Goal: Information Seeking & Learning: Stay updated

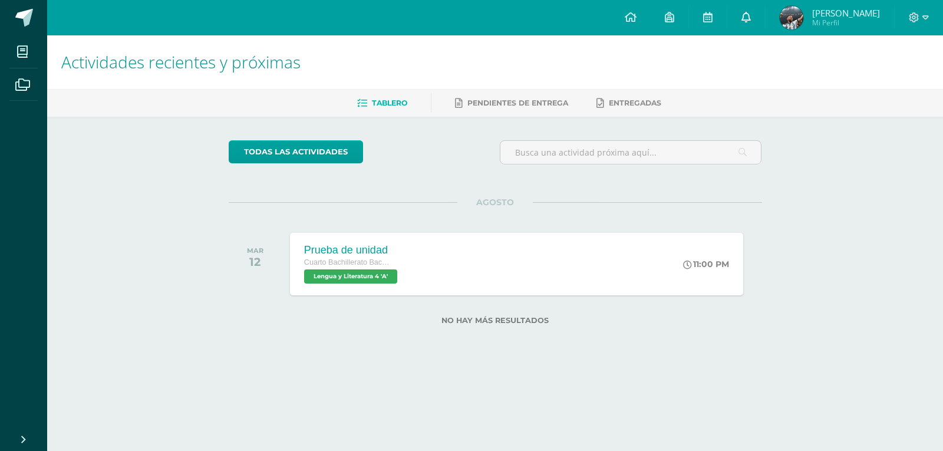
click at [751, 14] on icon at bounding box center [746, 17] width 9 height 11
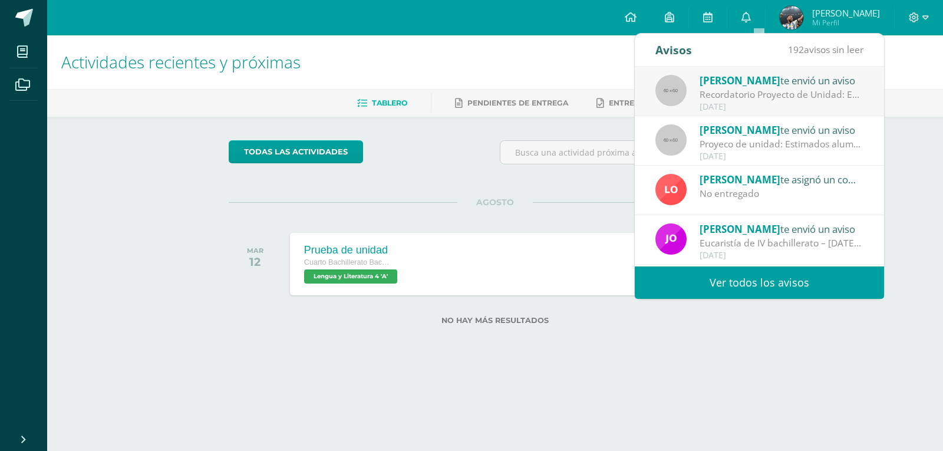
click at [802, 204] on div "[PERSON_NAME] te asignó un comentario en 'LABORATORIO Y [PERSON_NAME]' para 'Hi…" at bounding box center [759, 191] width 249 height 50
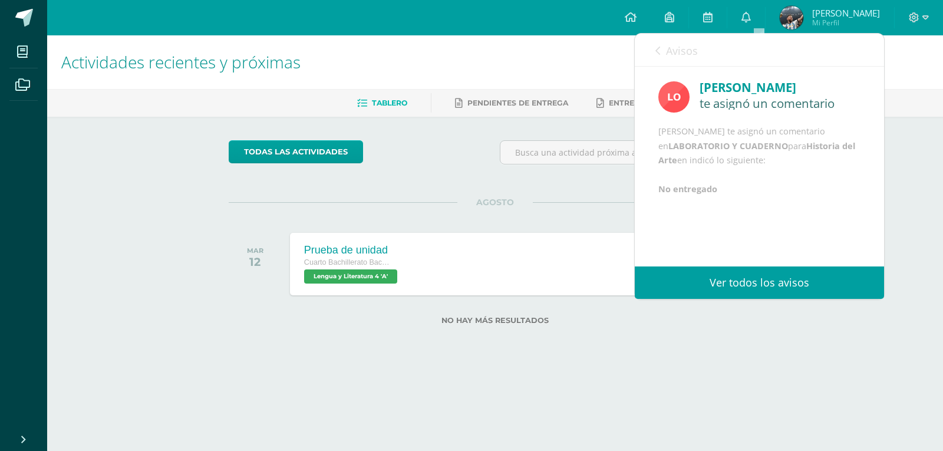
click at [666, 50] on link "Avisos" at bounding box center [677, 51] width 42 height 34
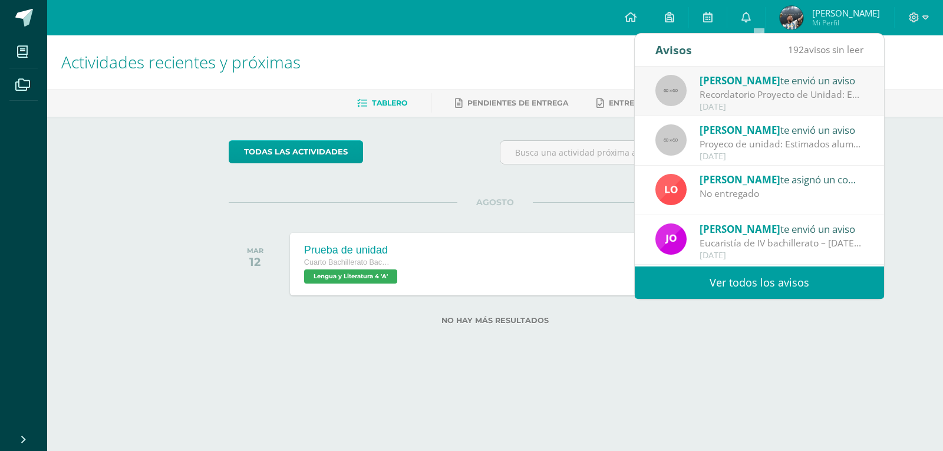
click at [813, 160] on div "[DATE]" at bounding box center [782, 157] width 164 height 10
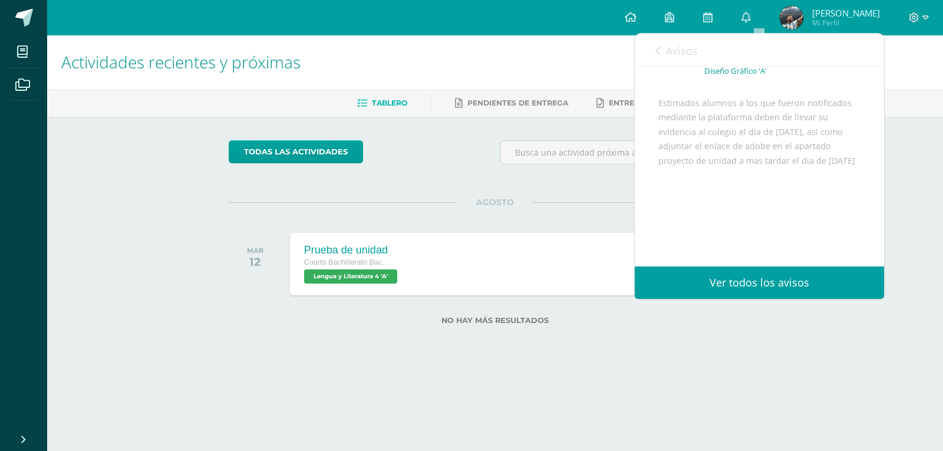
scroll to position [118, 0]
click at [673, 56] on span "Avisos" at bounding box center [682, 51] width 32 height 14
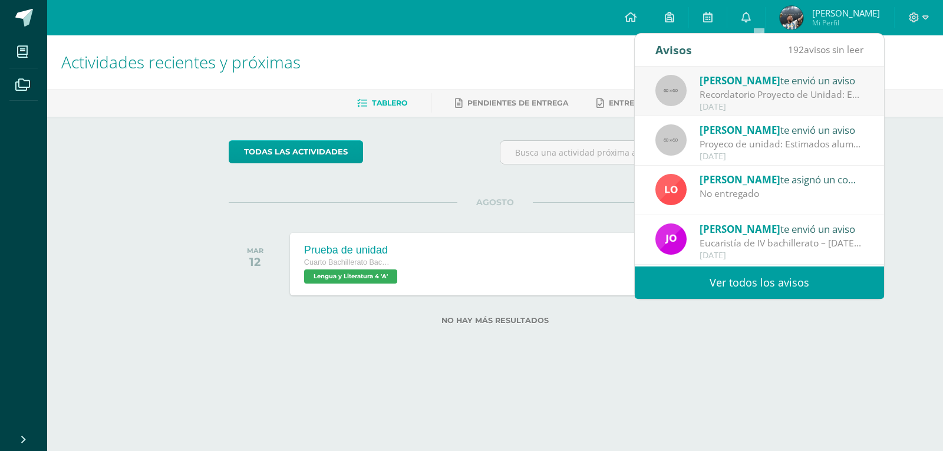
click at [754, 115] on div "[PERSON_NAME] te envió un aviso Recordatorio Proyecto de Unidad: Estimado alumn…" at bounding box center [759, 92] width 249 height 50
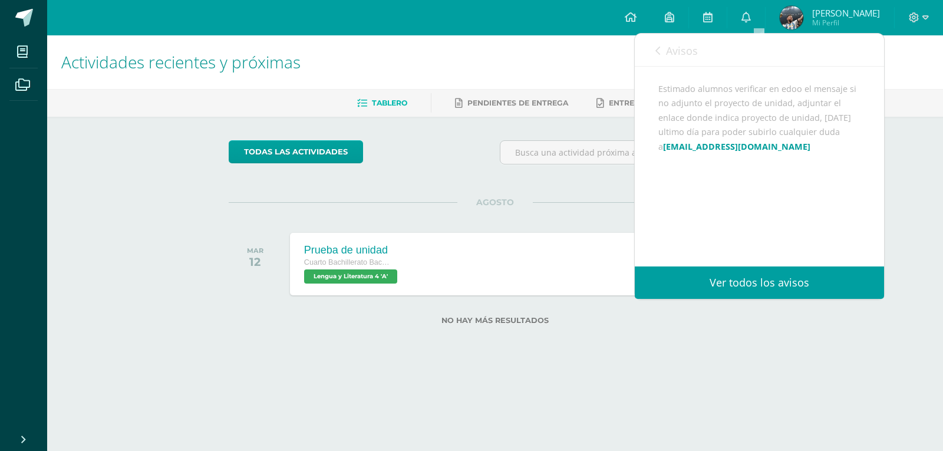
click at [665, 58] on link "Avisos" at bounding box center [677, 51] width 42 height 34
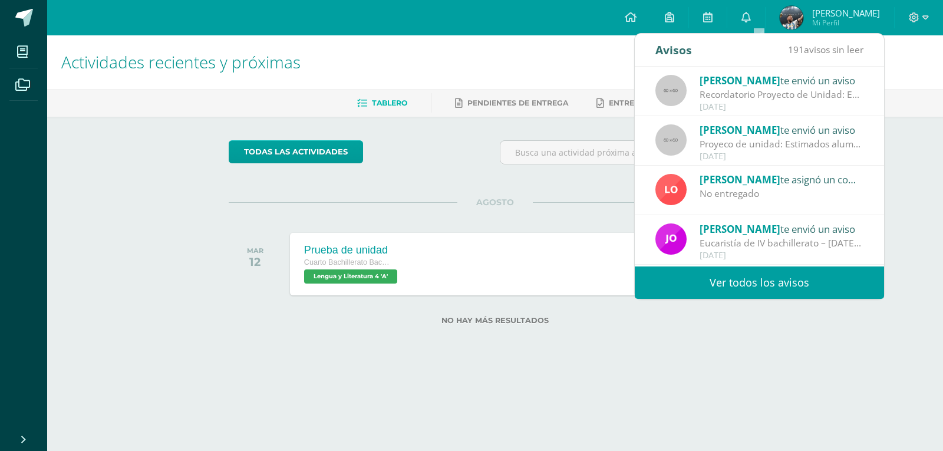
click at [803, 160] on div "[DATE]" at bounding box center [782, 157] width 164 height 10
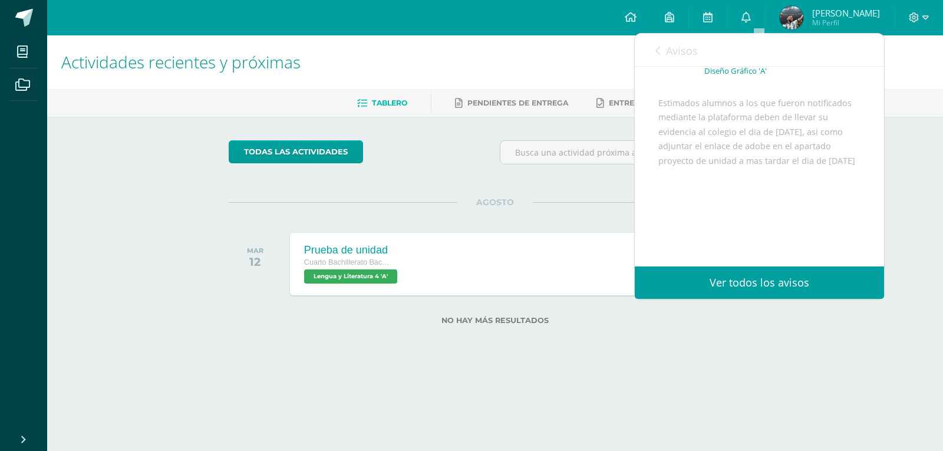
click at [676, 50] on span "Avisos" at bounding box center [682, 51] width 32 height 14
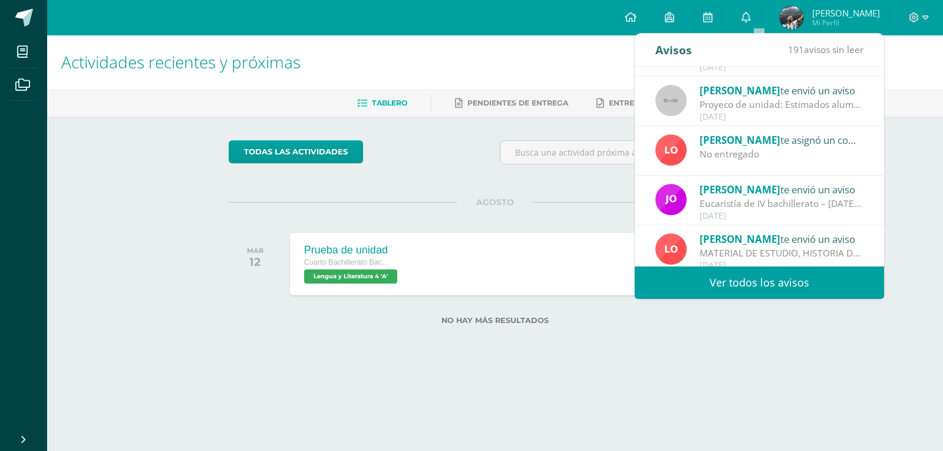
scroll to position [59, 0]
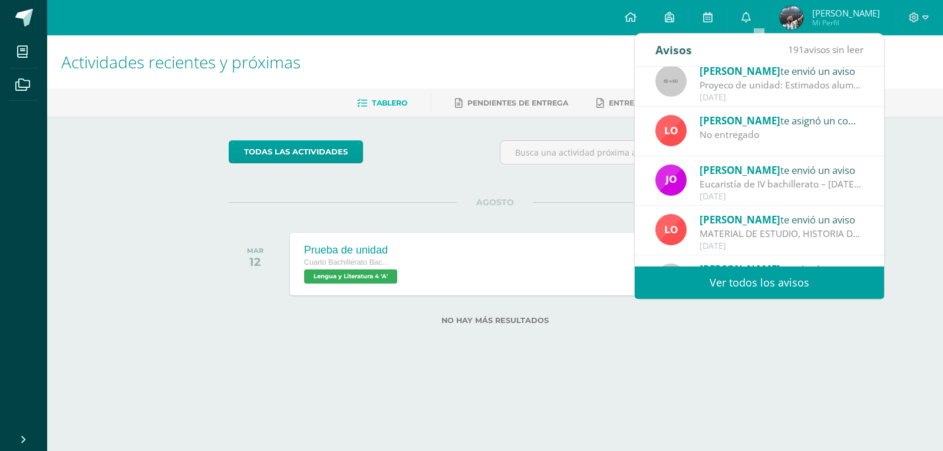
click at [912, 193] on div "Actividades recientes y próximas Tablero Pendientes de entrega Entregadas todas…" at bounding box center [495, 198] width 896 height 327
